Goal: Task Accomplishment & Management: Manage account settings

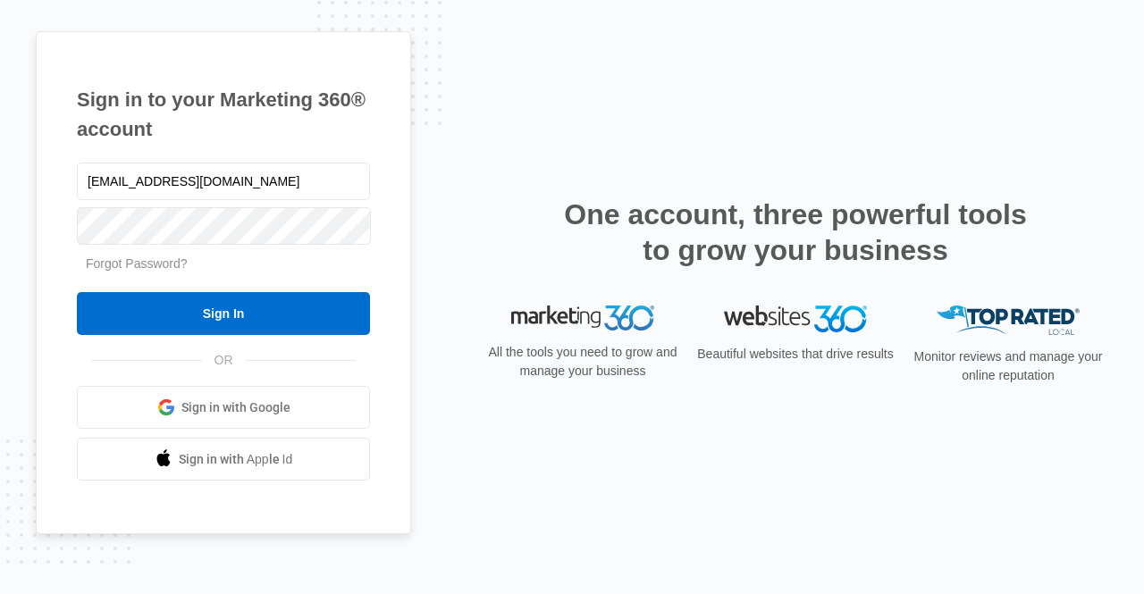
type input "mdelduca@flycti.com"
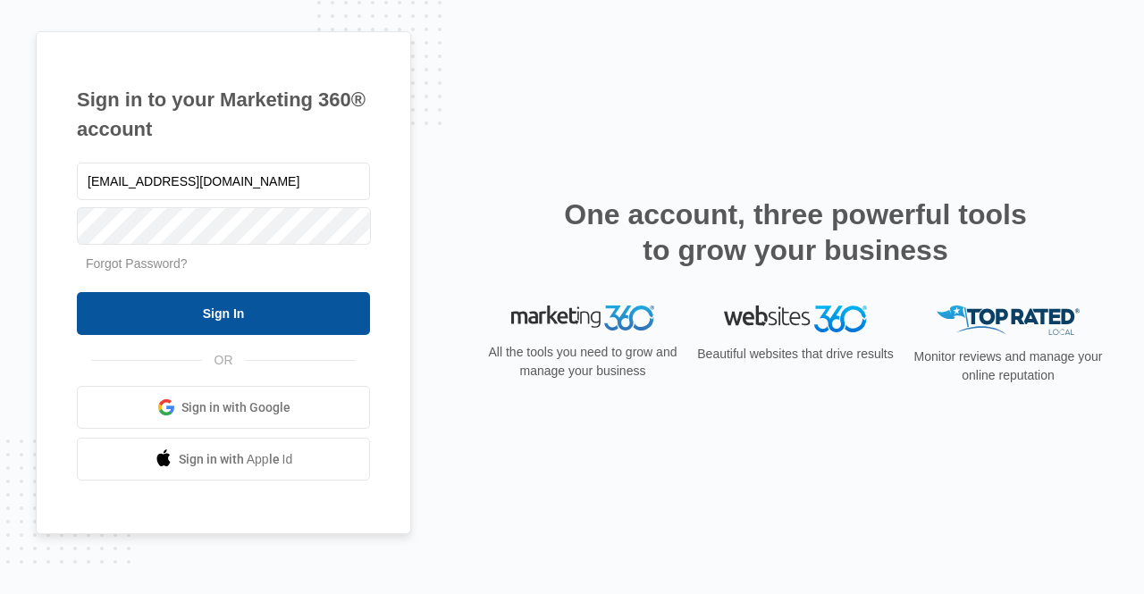
click at [155, 320] on input "Sign In" at bounding box center [223, 313] width 293 height 43
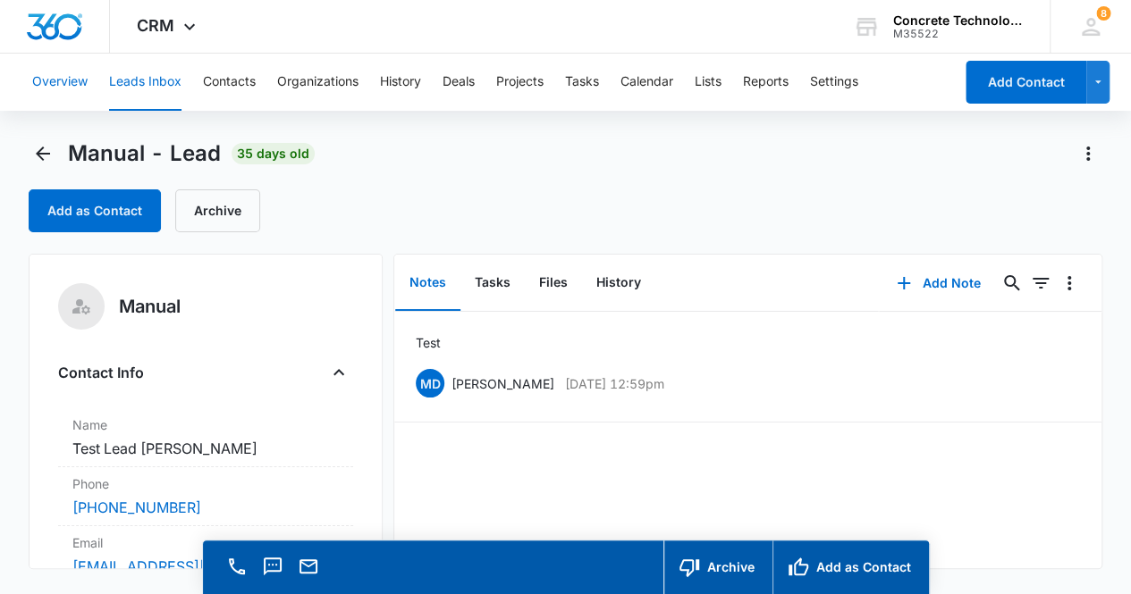
click at [75, 81] on button "Overview" at bounding box center [59, 82] width 55 height 57
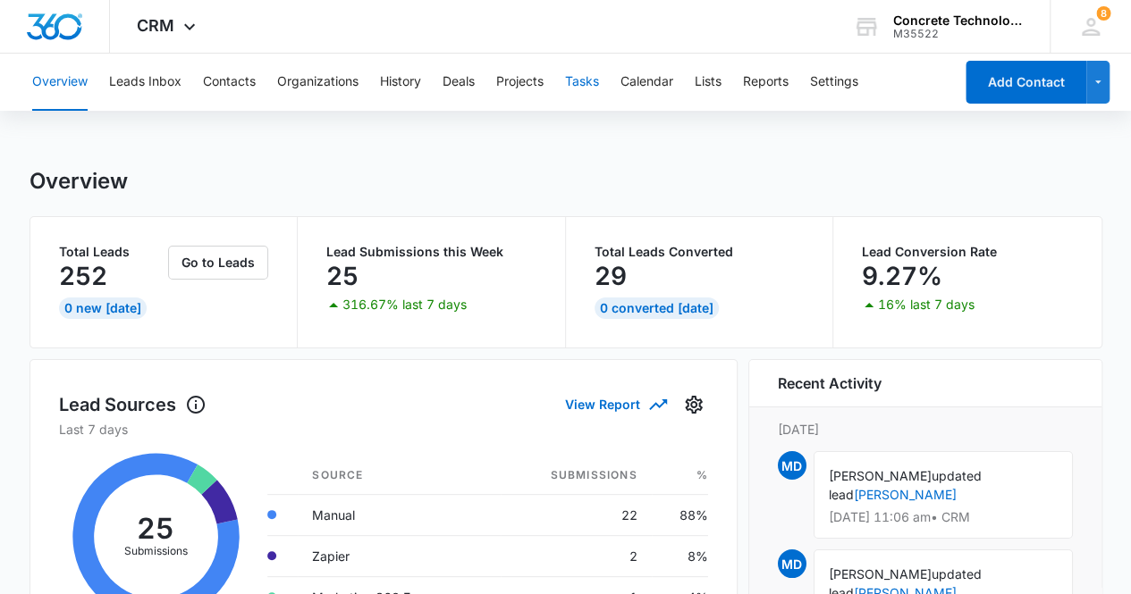
click at [590, 82] on button "Tasks" at bounding box center [582, 82] width 34 height 57
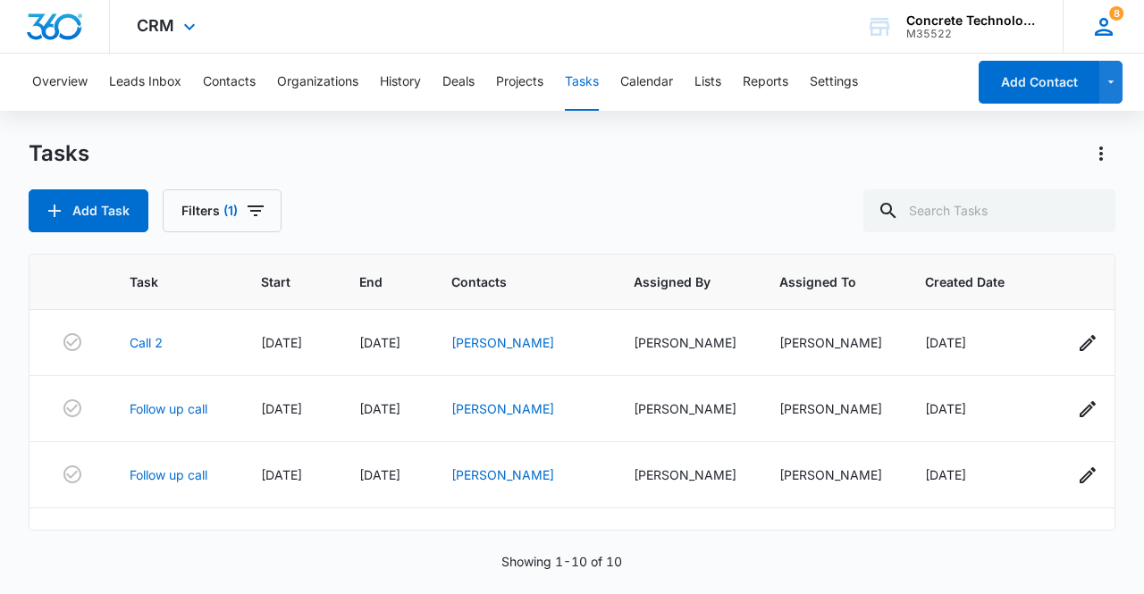
click at [1117, 16] on span "8" at bounding box center [1116, 13] width 14 height 14
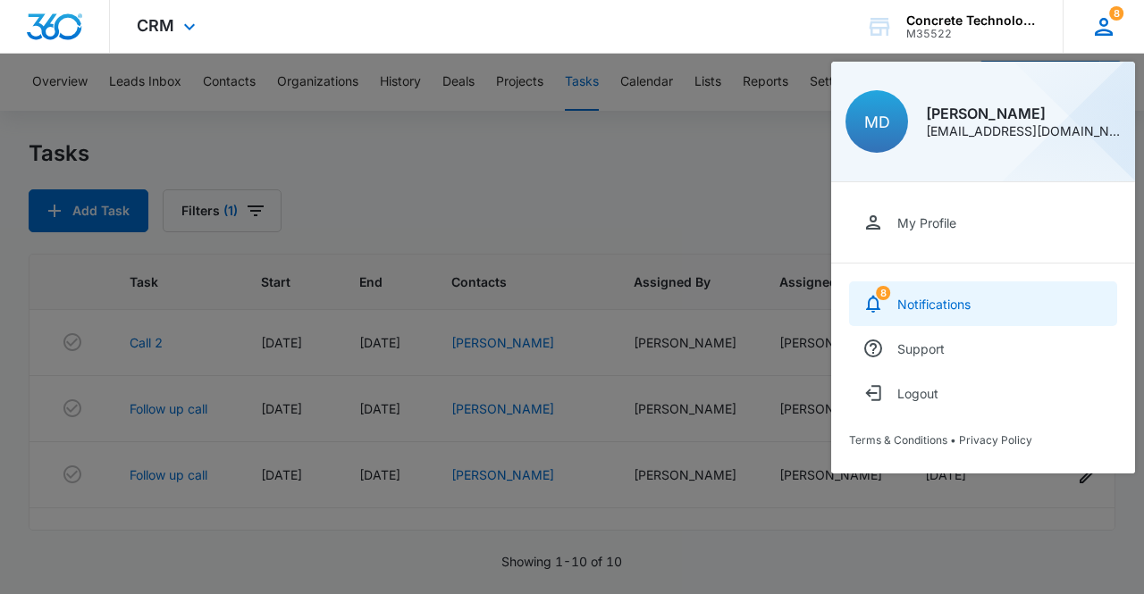
click at [944, 308] on div "Notifications" at bounding box center [934, 304] width 73 height 15
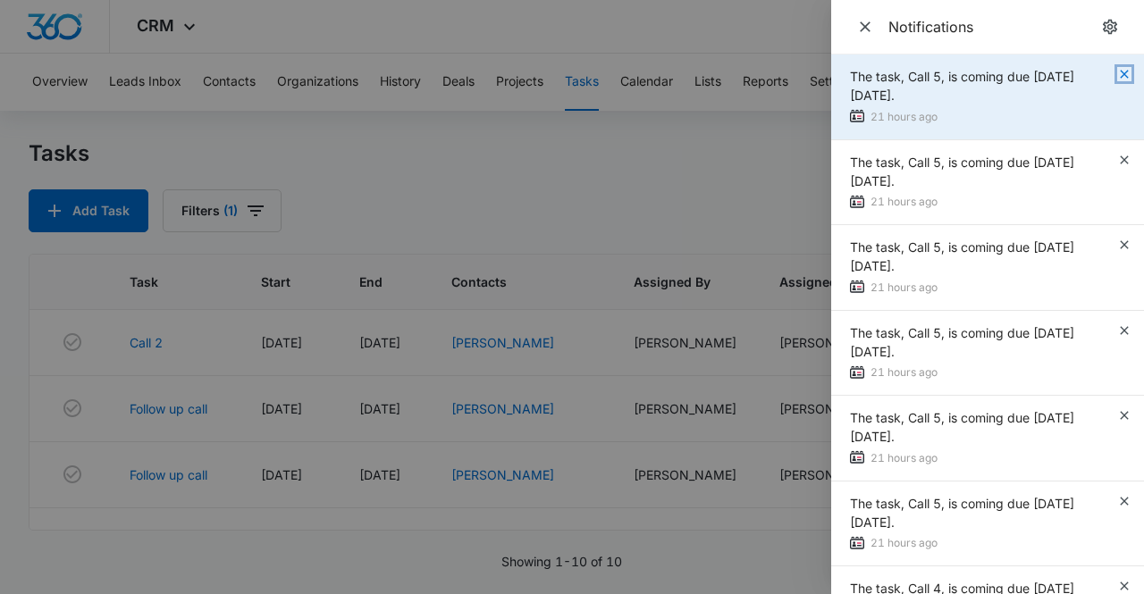
click at [1120, 74] on icon "button" at bounding box center [1124, 74] width 8 height 8
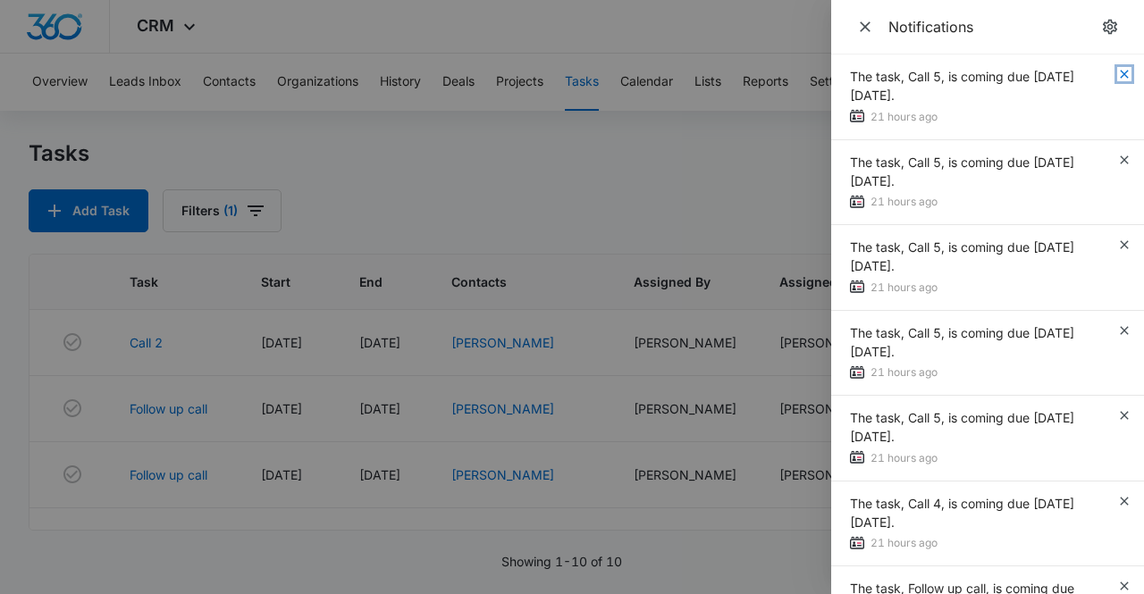
click at [1120, 74] on icon "button" at bounding box center [1124, 74] width 8 height 8
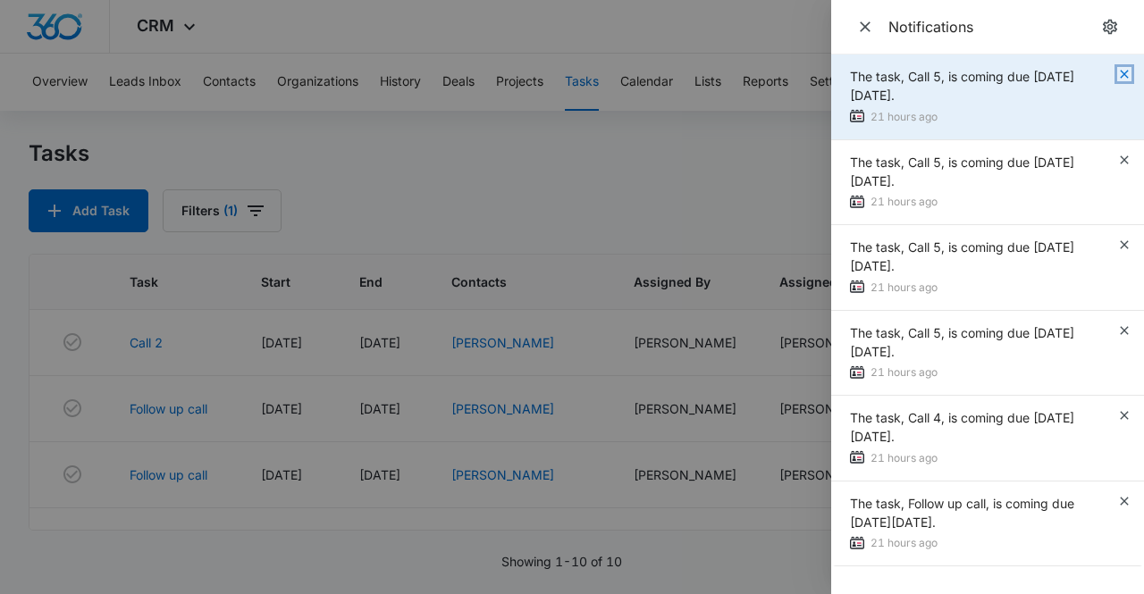
click at [1125, 73] on icon "button" at bounding box center [1124, 74] width 8 height 8
click at [1124, 73] on icon "button" at bounding box center [1124, 74] width 8 height 8
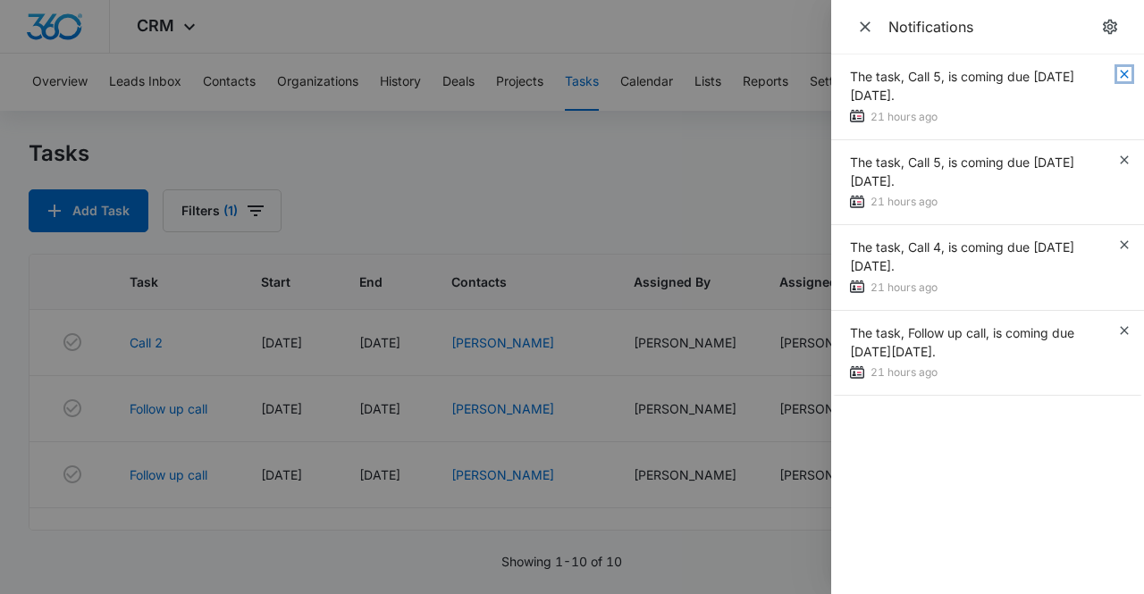
click at [1124, 73] on icon "button" at bounding box center [1124, 74] width 8 height 8
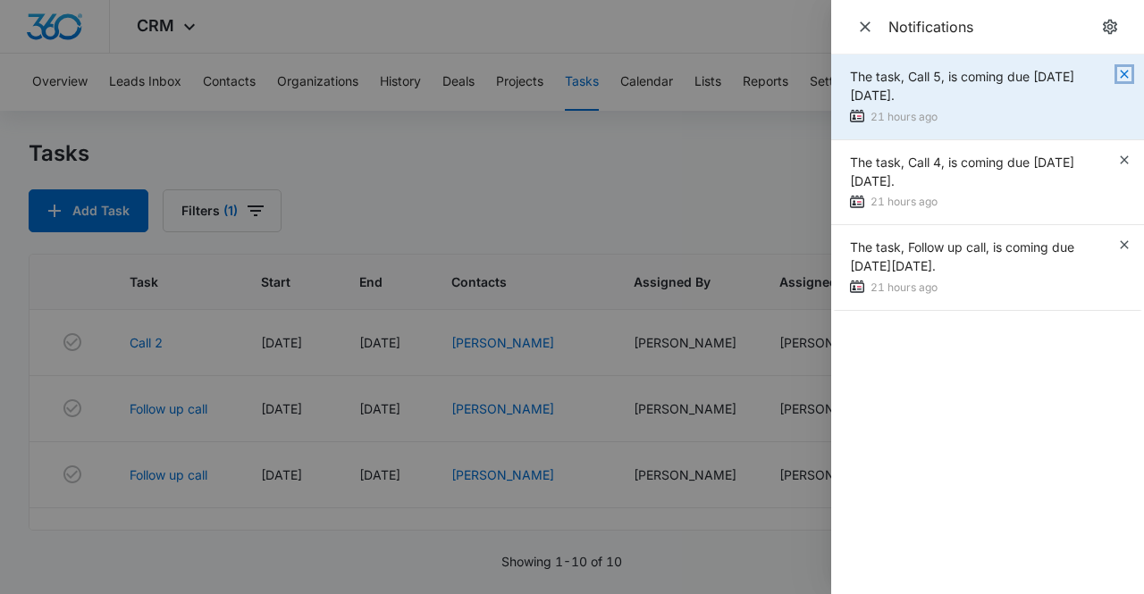
click at [1123, 73] on icon "button" at bounding box center [1124, 74] width 14 height 14
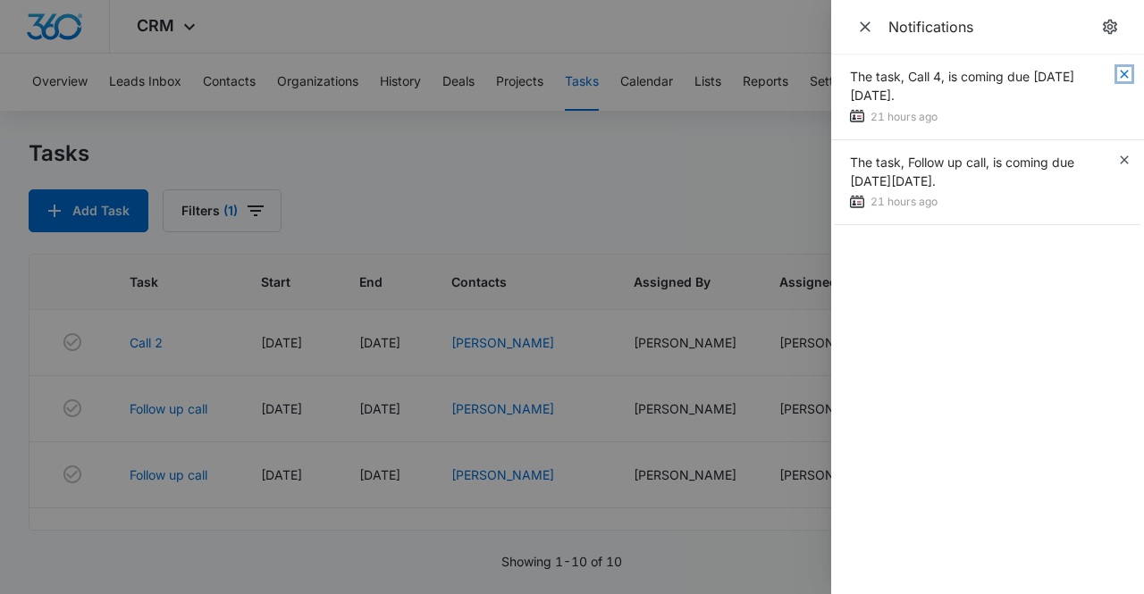
click at [1123, 73] on icon "button" at bounding box center [1124, 74] width 14 height 14
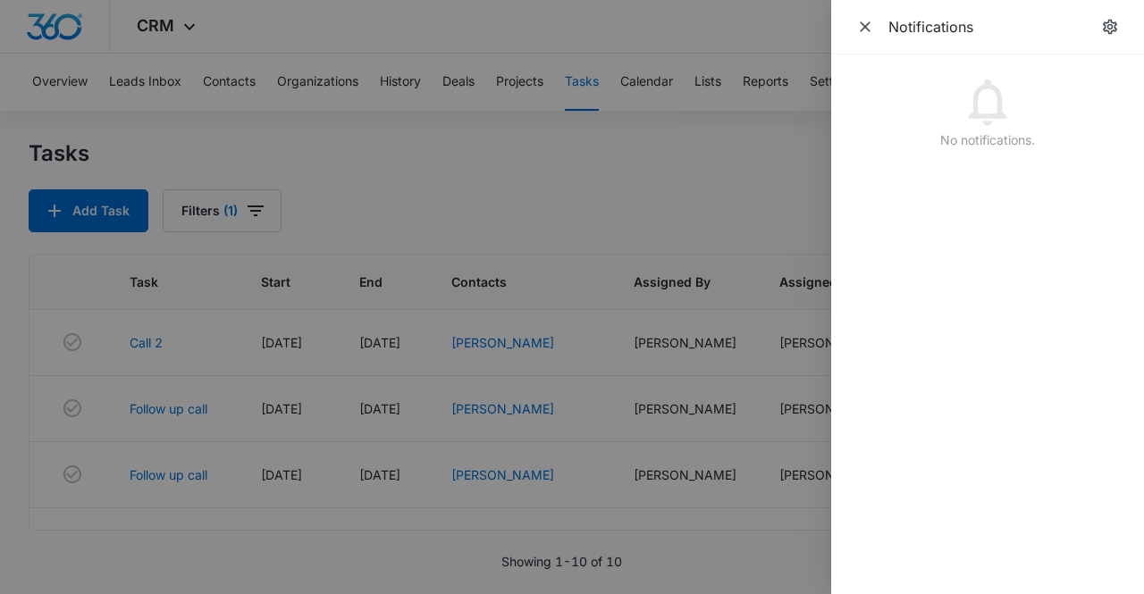
click at [756, 167] on div at bounding box center [572, 297] width 1144 height 594
